Goal: Task Accomplishment & Management: Complete application form

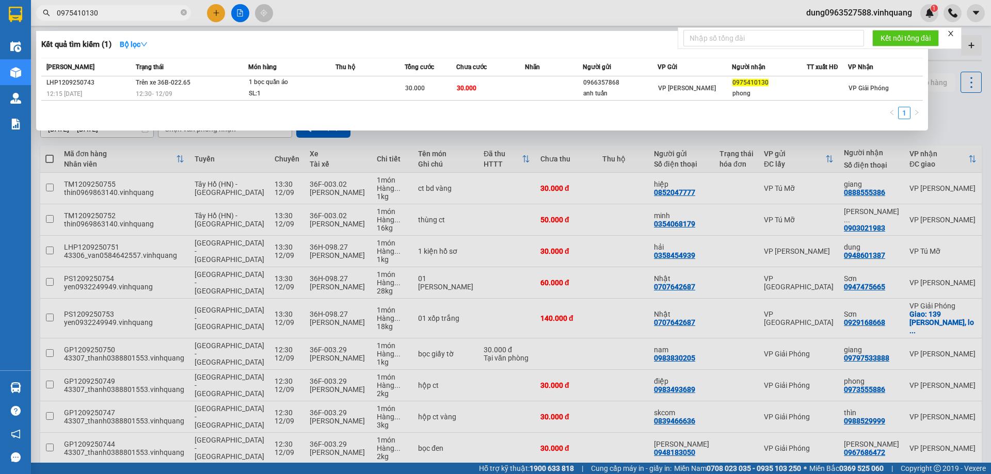
scroll to position [67, 0]
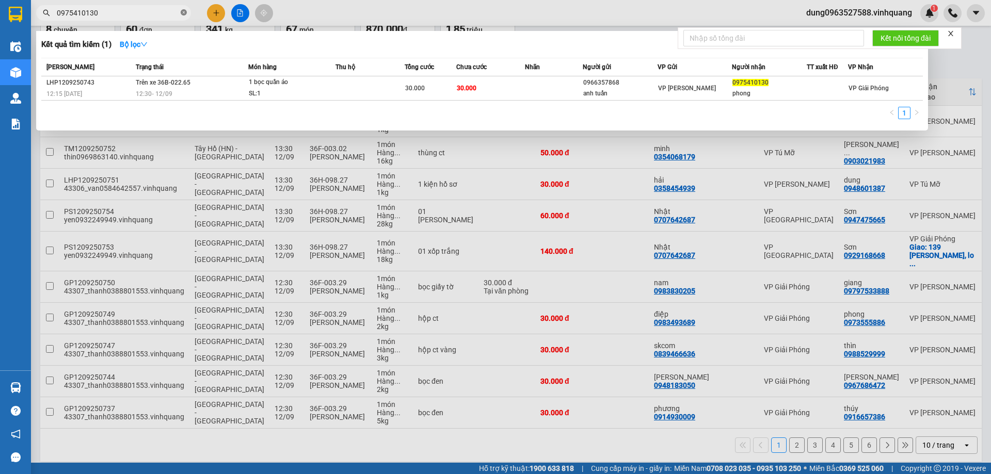
click at [181, 12] on icon "close-circle" at bounding box center [184, 12] width 6 height 6
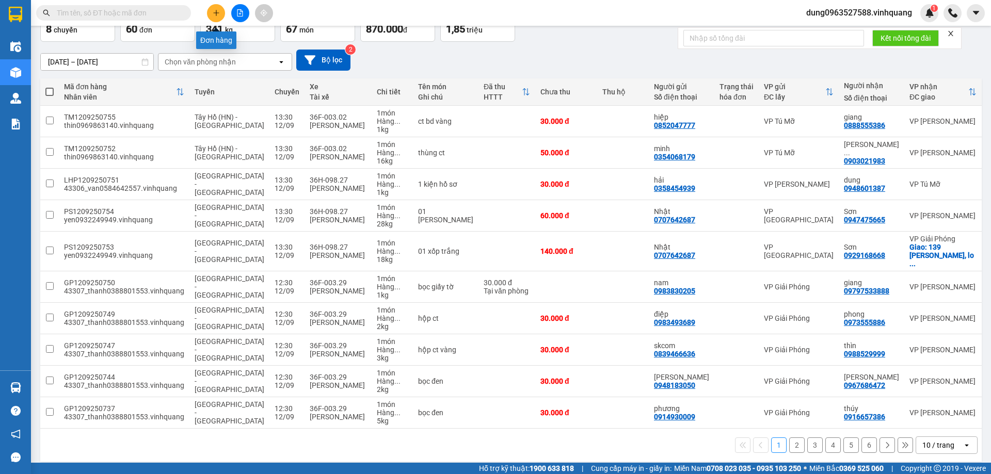
click at [212, 10] on button at bounding box center [216, 13] width 18 height 18
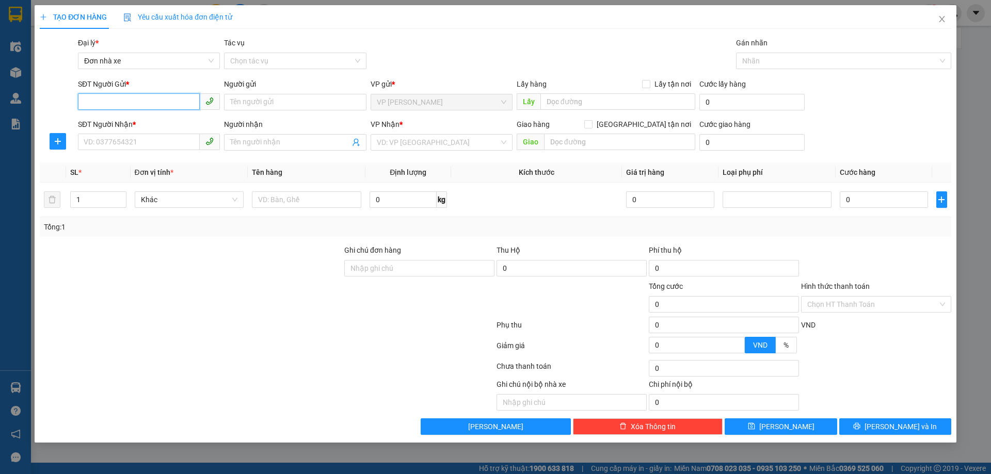
click at [116, 101] on input "SĐT Người Gửi *" at bounding box center [139, 101] width 122 height 17
click at [133, 120] on div "0963363459 - Newpost" at bounding box center [149, 122] width 130 height 11
type input "0963363459"
type input "Newpost"
type input "0915002155"
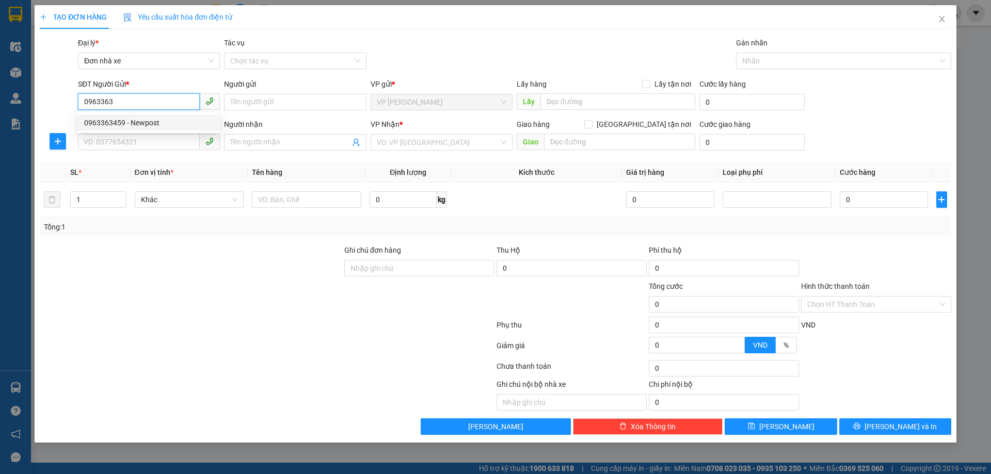
type input "sỹ"
type input "0963363459"
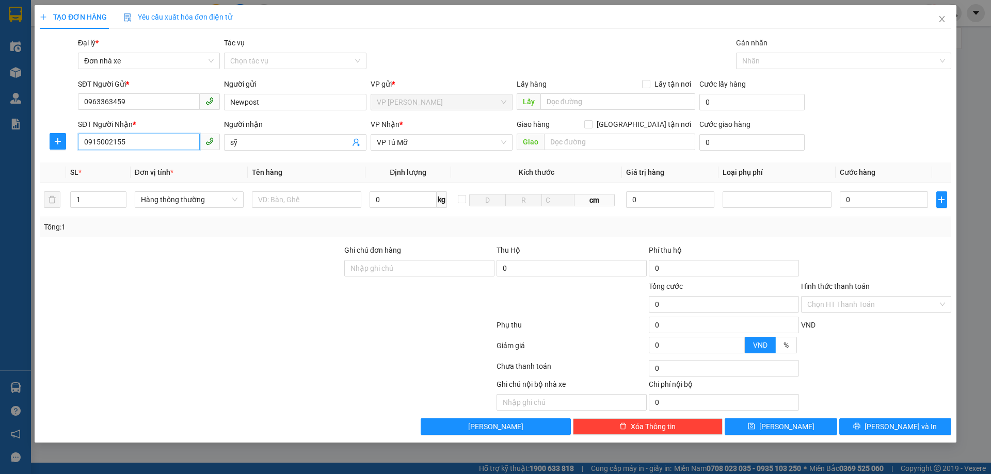
click at [131, 142] on input "0915002155" at bounding box center [139, 142] width 122 height 17
click at [127, 162] on div "0948631696 - MAI" at bounding box center [149, 162] width 130 height 11
type input "0948631696"
type input "MAI"
type input "0948631696"
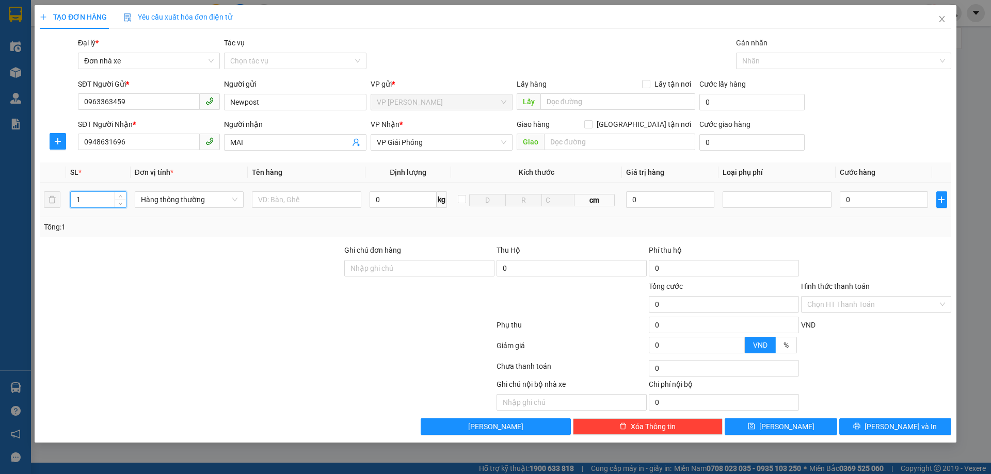
click at [84, 196] on input "1" at bounding box center [98, 199] width 55 height 15
type input "2"
click at [280, 198] on input "text" at bounding box center [306, 199] width 109 height 17
type input "2 thùng cat tông"
click at [386, 199] on input "0" at bounding box center [402, 199] width 67 height 17
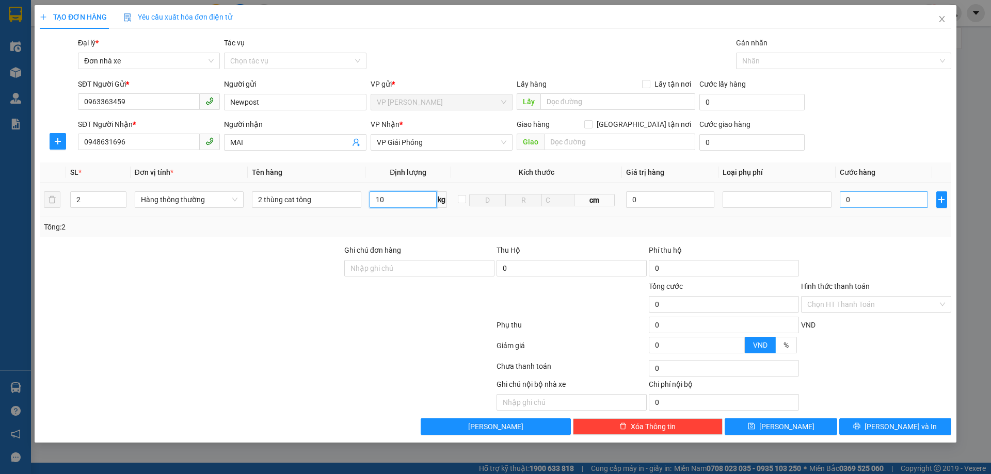
type input "10"
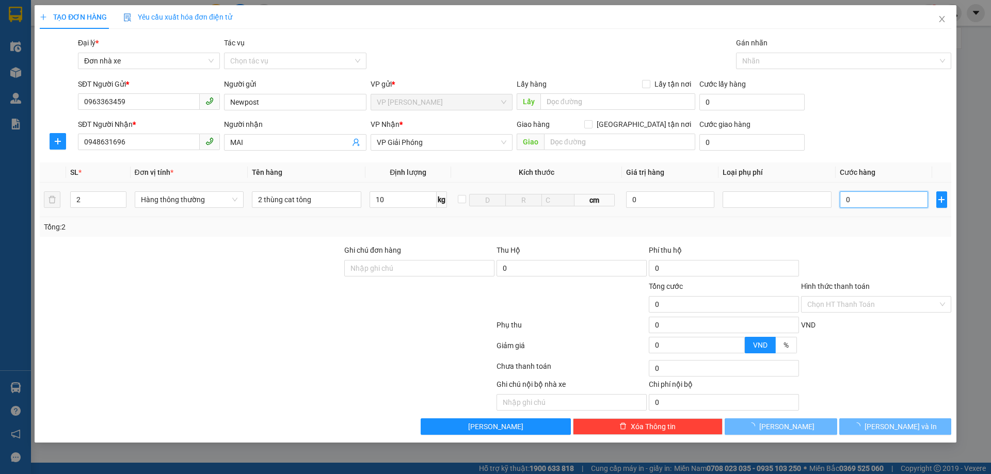
click at [864, 199] on input "0" at bounding box center [884, 199] width 88 height 17
type input "80.000"
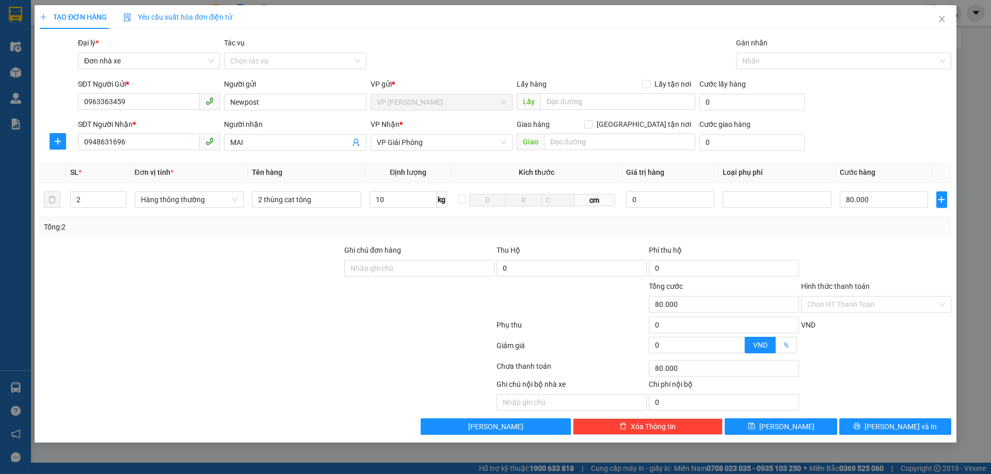
click at [787, 345] on span "%" at bounding box center [785, 345] width 5 height 8
click at [776, 348] on input "%" at bounding box center [776, 348] width 0 height 0
click at [683, 345] on input "0" at bounding box center [696, 344] width 95 height 15
type input "78.000"
type input "2"
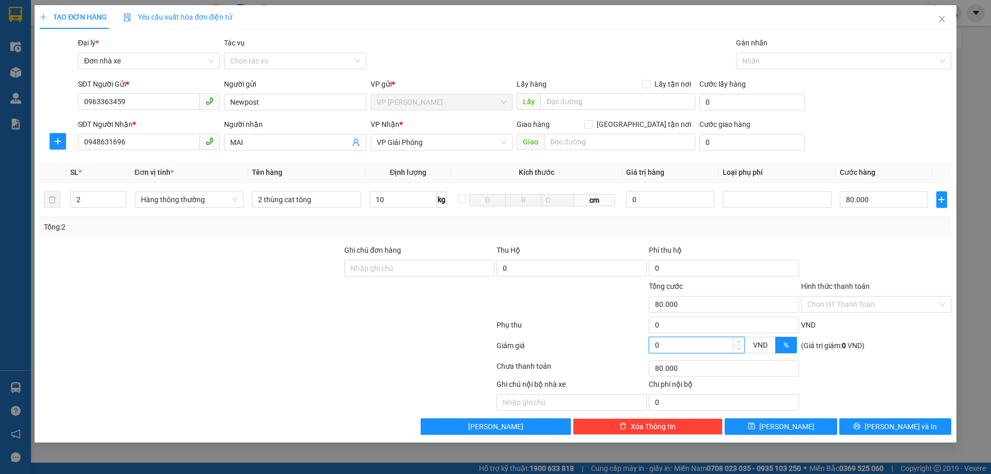
type input "78.000"
type input "64.000"
type input "20"
type input "64.000"
click at [943, 301] on div "Chọn HT Thanh Toán" at bounding box center [876, 304] width 150 height 17
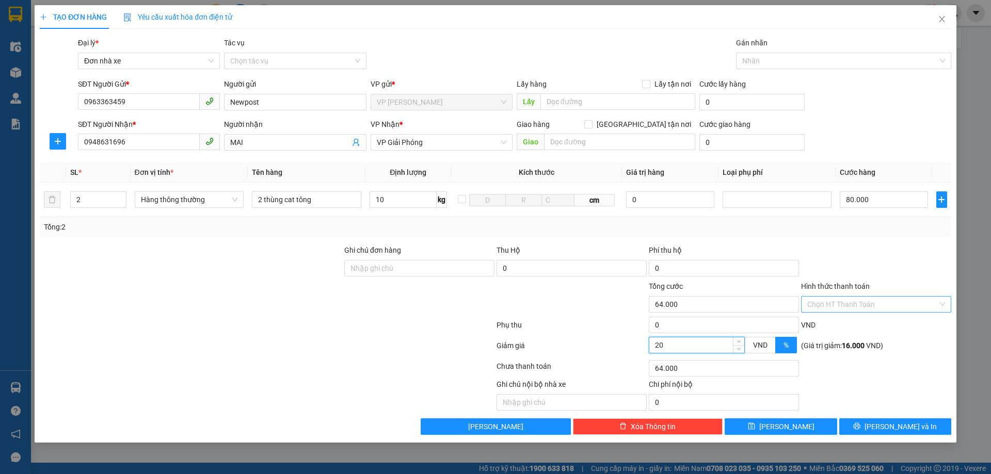
type input "20"
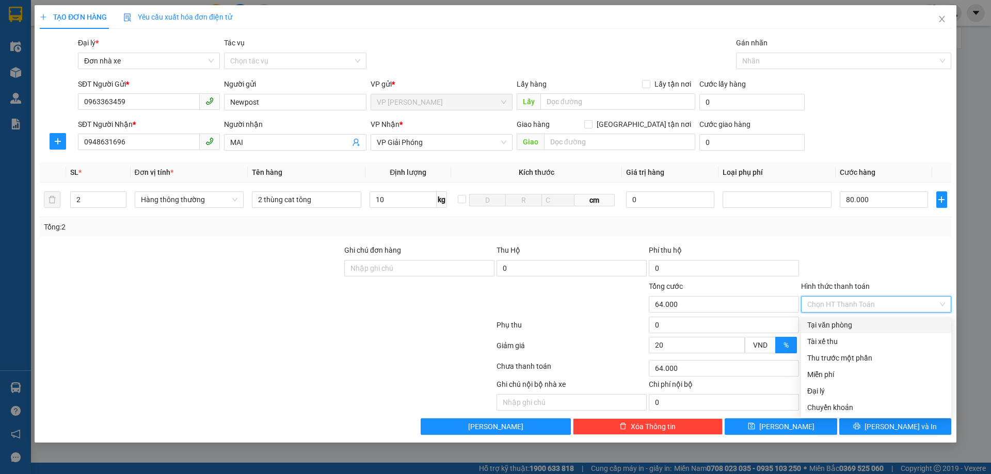
click at [858, 325] on div "Tại văn phòng" at bounding box center [876, 324] width 138 height 11
type input "0"
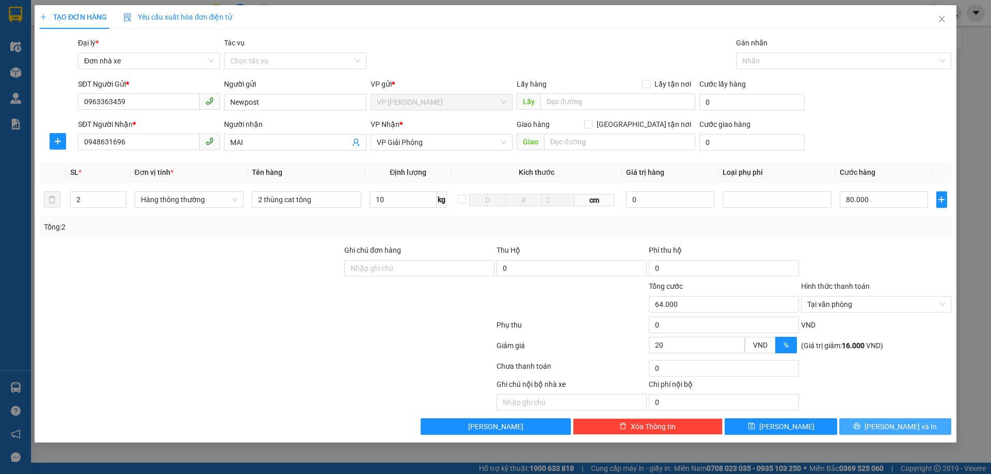
click at [889, 425] on span "[PERSON_NAME] và In" at bounding box center [900, 426] width 72 height 11
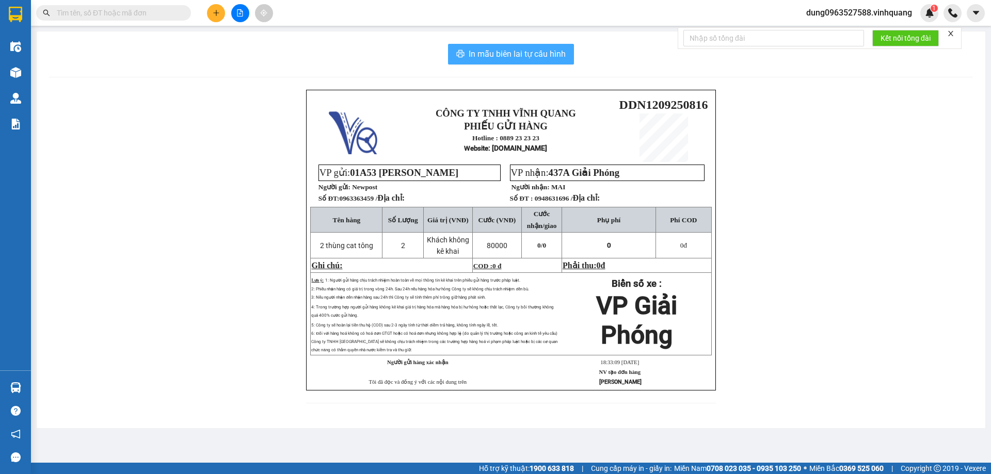
click at [537, 51] on span "In mẫu biên lai tự cấu hình" at bounding box center [517, 53] width 97 height 13
